Goal: Communication & Community: Ask a question

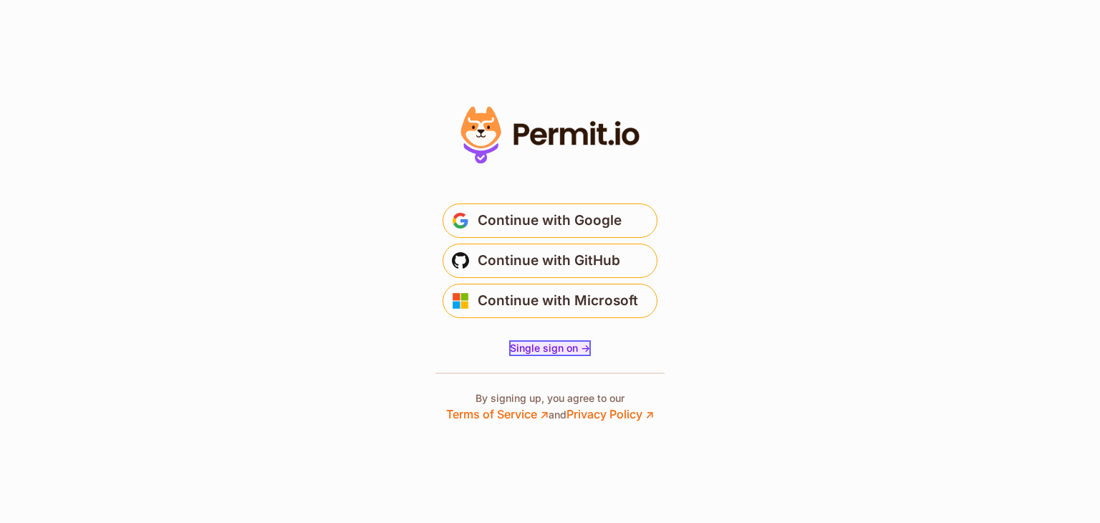
click at [541, 351] on span "Single sign on ->" at bounding box center [550, 348] width 80 height 12
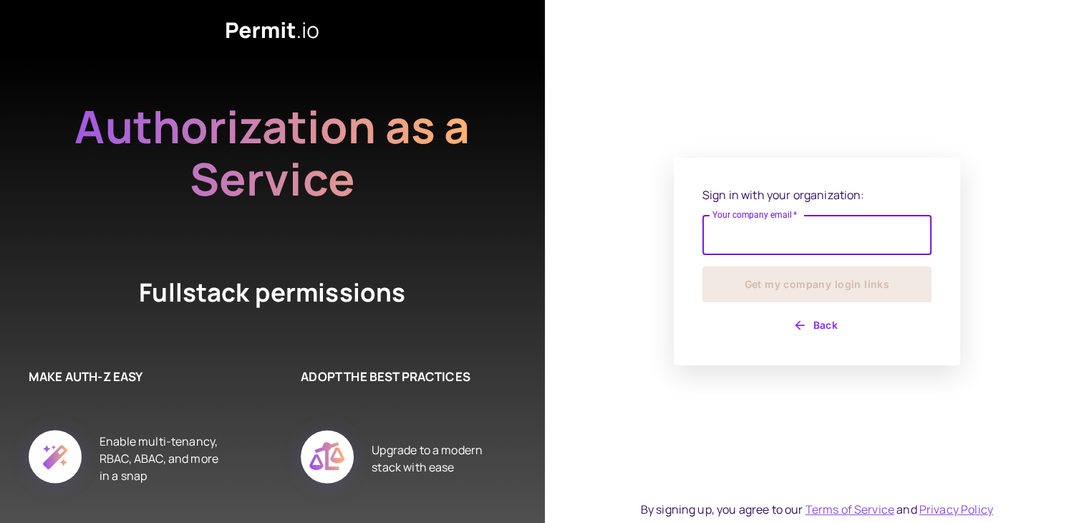
click at [746, 239] on input "Your company email   *" at bounding box center [817, 235] width 229 height 40
type input "**********"
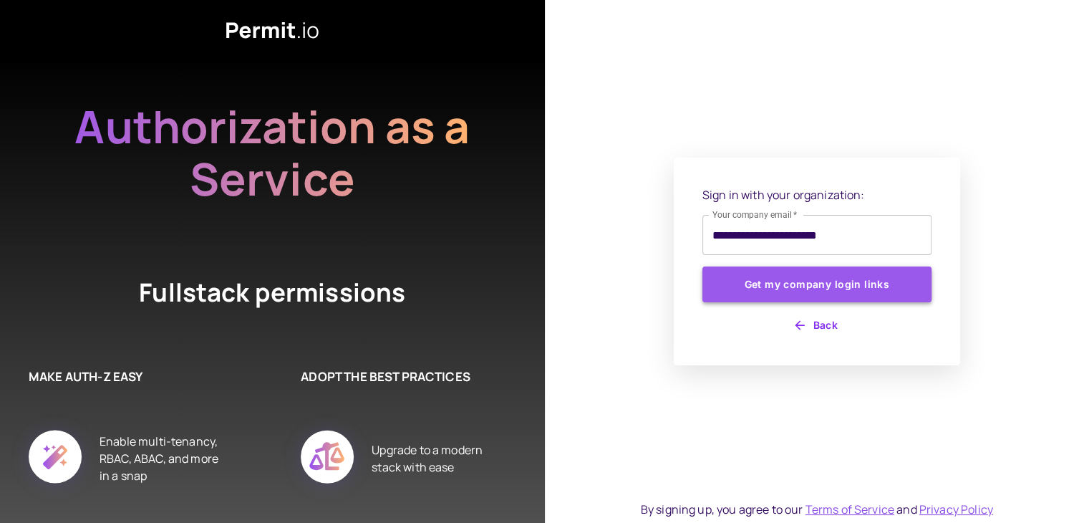
click at [822, 289] on button "Get my company login links" at bounding box center [817, 284] width 229 height 36
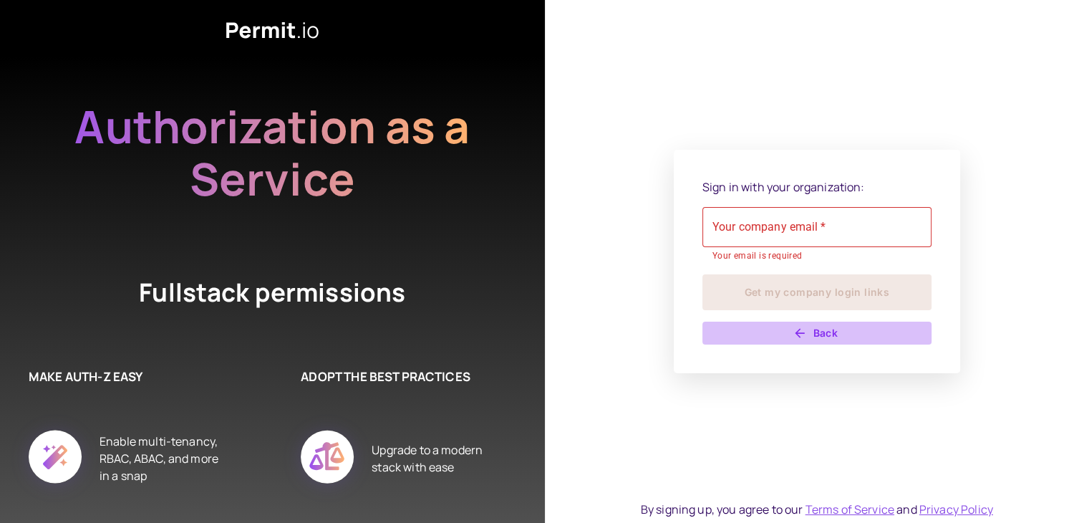
click at [825, 334] on button "Back" at bounding box center [817, 333] width 229 height 23
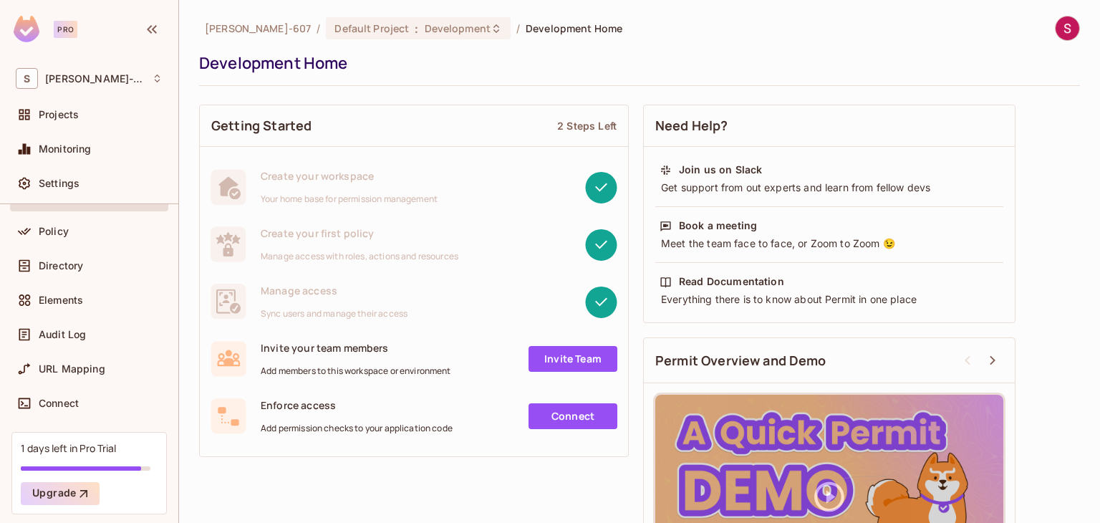
scroll to position [124, 0]
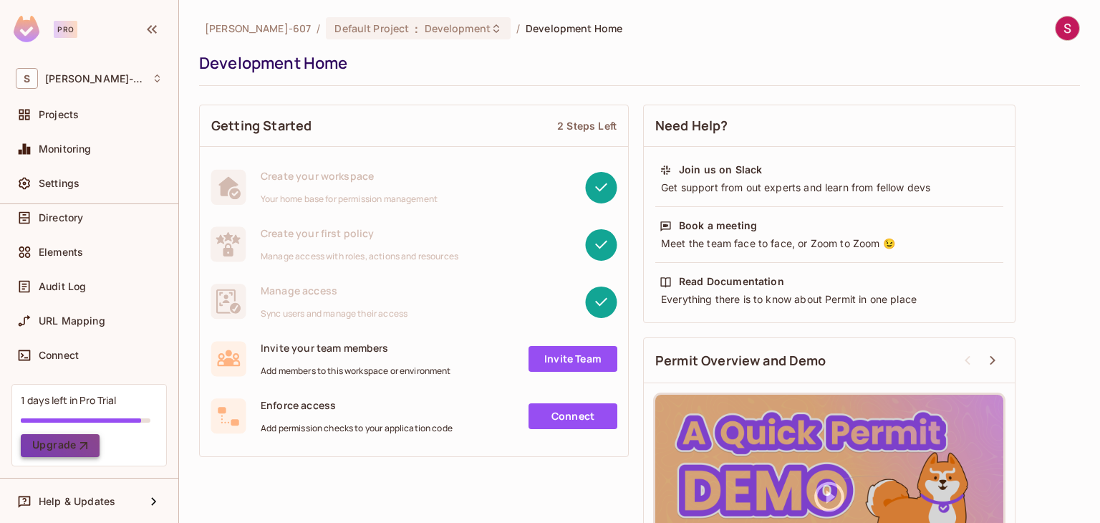
click at [54, 447] on button "Upgrade" at bounding box center [60, 445] width 79 height 23
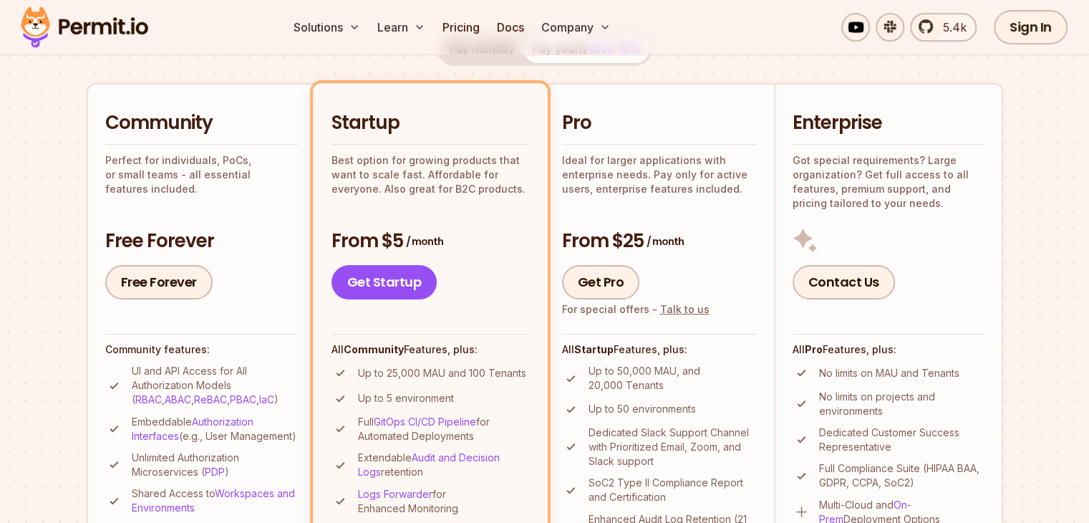
scroll to position [318, 0]
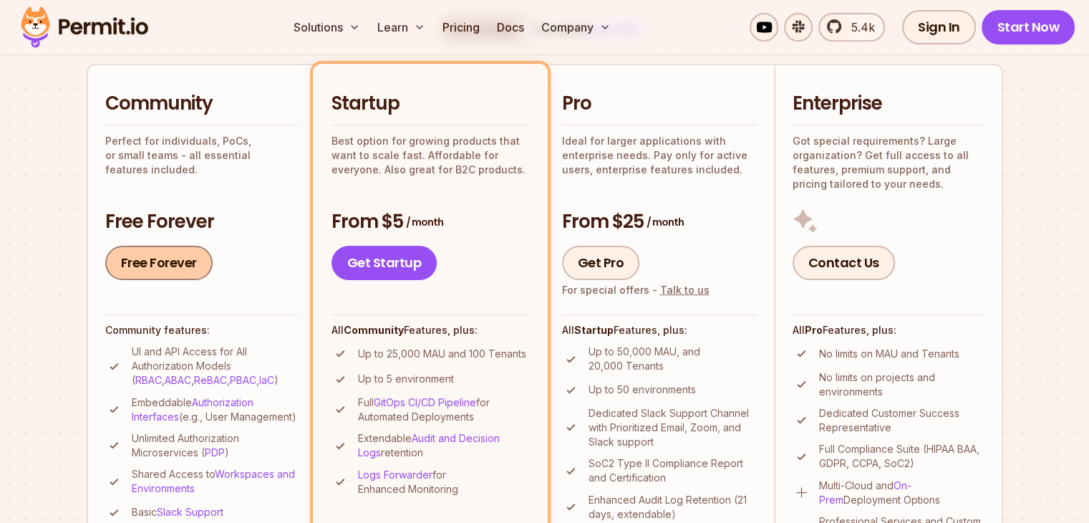
click at [140, 254] on link "Free Forever" at bounding box center [158, 263] width 107 height 34
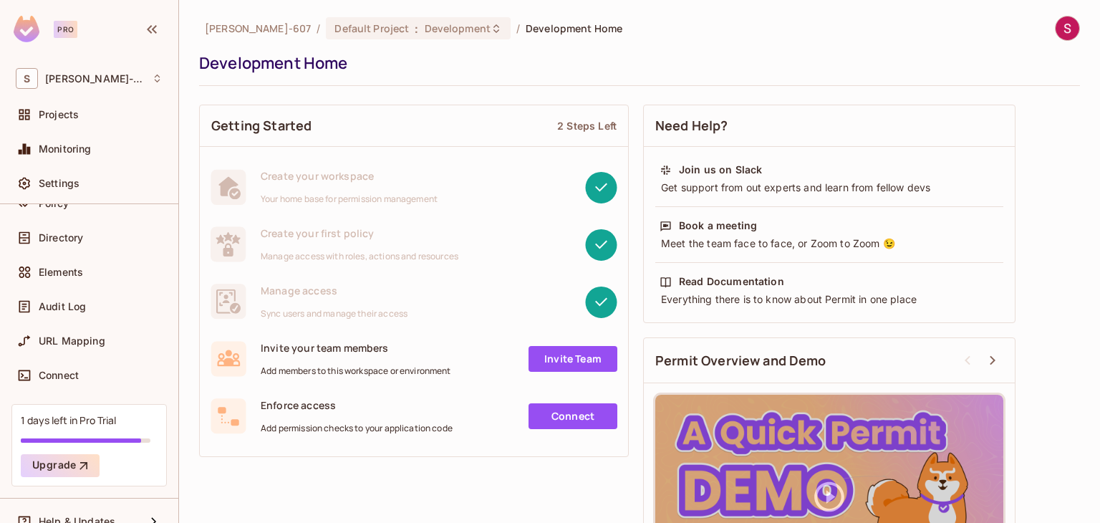
scroll to position [124, 0]
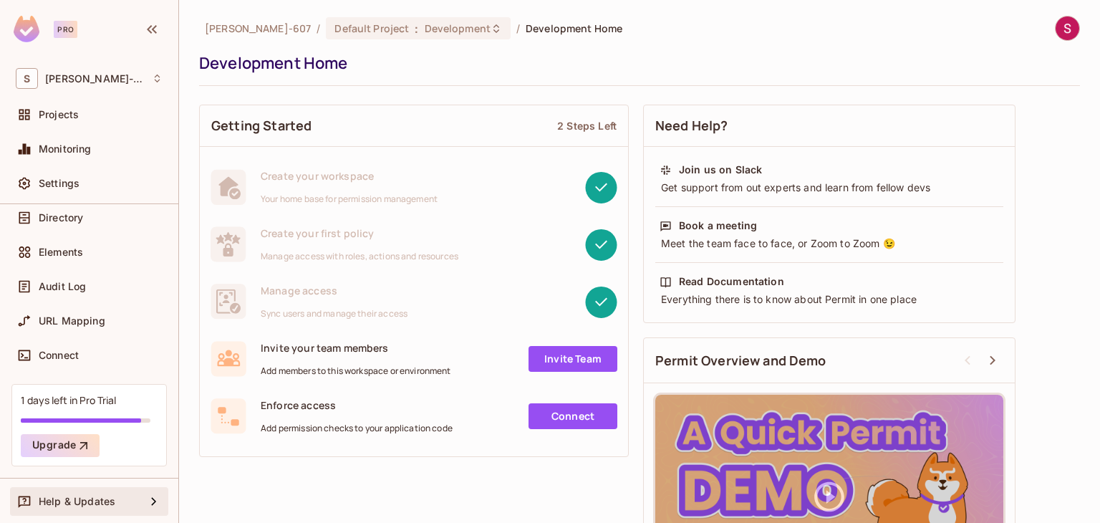
click at [127, 506] on div "Help & Updates" at bounding box center [89, 501] width 147 height 17
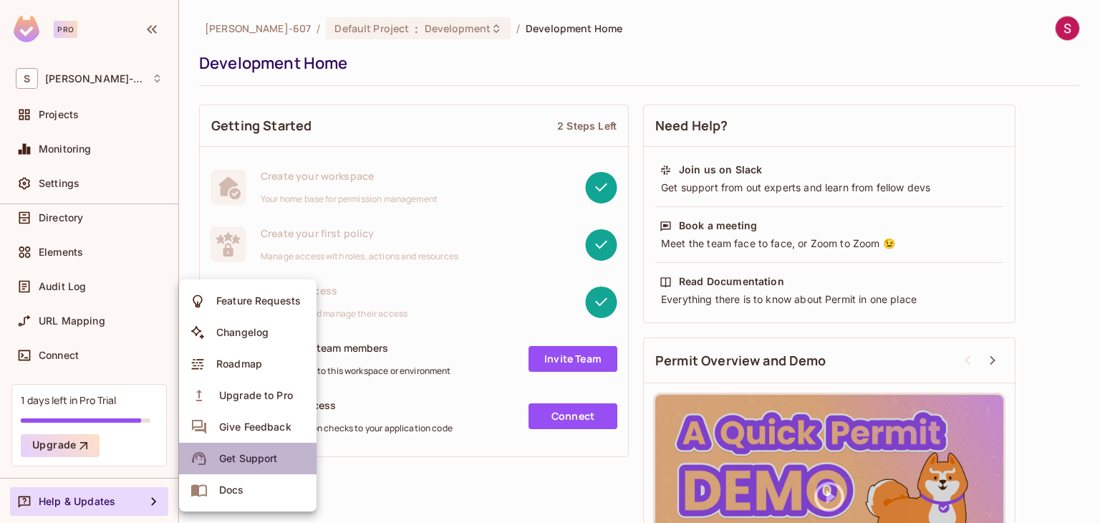
click at [238, 451] on span "Get Support" at bounding box center [248, 458] width 67 height 23
